Goal: Navigation & Orientation: Find specific page/section

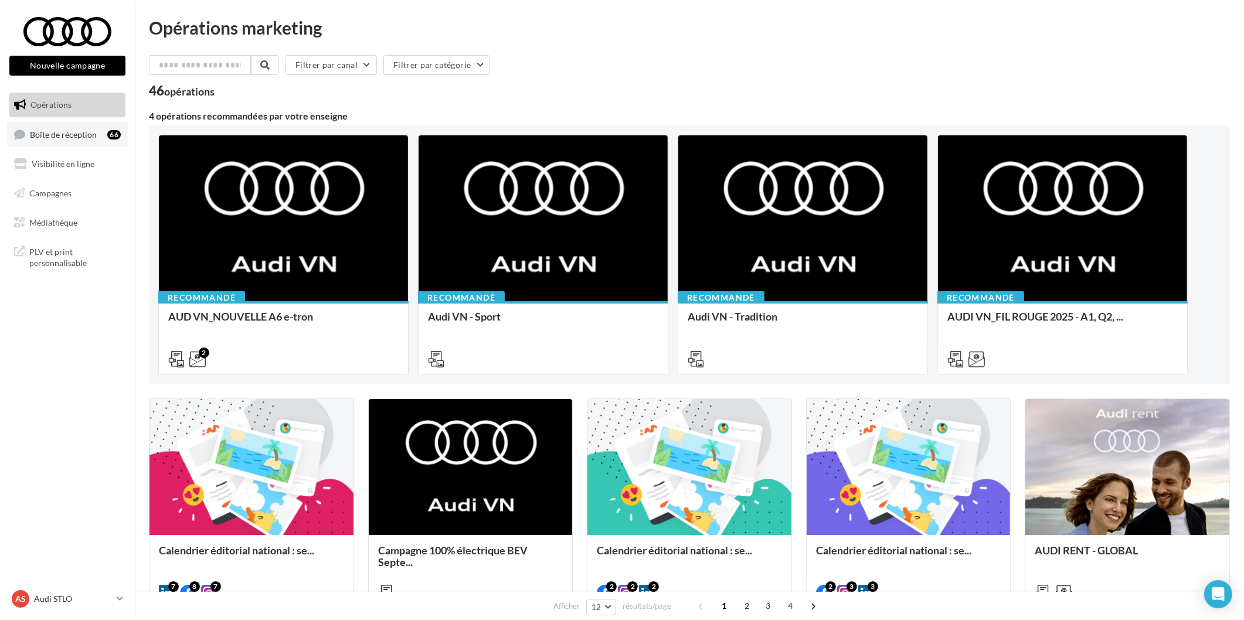
click at [110, 135] on div "66" at bounding box center [113, 134] width 13 height 9
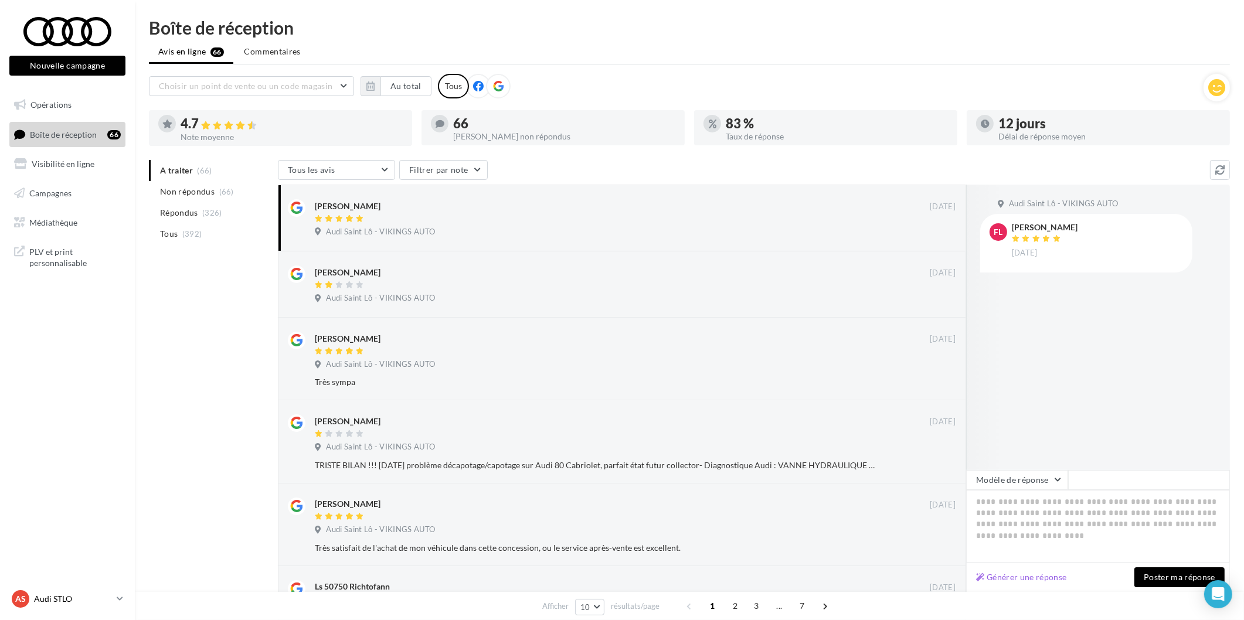
click at [43, 609] on link "AS Audi STLO audi-stlo-etho" at bounding box center [67, 599] width 116 height 22
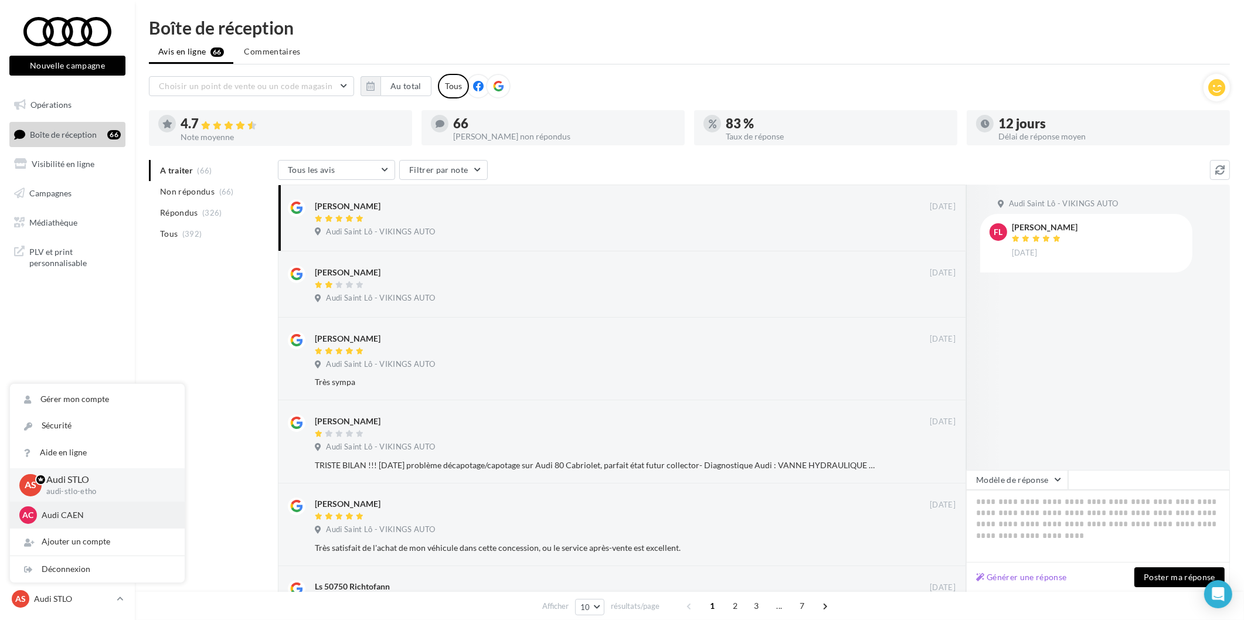
click at [82, 529] on div "AC Audi CAEN audi-[GEOGRAPHIC_DATA]-etho" at bounding box center [97, 515] width 175 height 27
click at [86, 519] on p "Audi CAEN" at bounding box center [106, 516] width 129 height 12
